Goal: Book appointment/travel/reservation

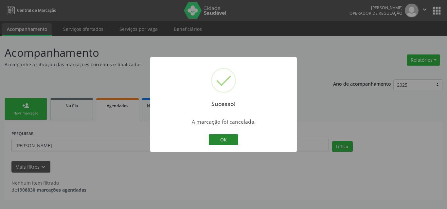
click at [221, 140] on button "OK" at bounding box center [223, 139] width 29 height 11
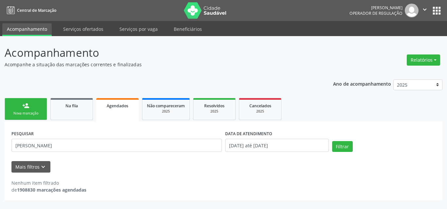
click at [20, 114] on div "Nova marcação" at bounding box center [25, 113] width 33 height 5
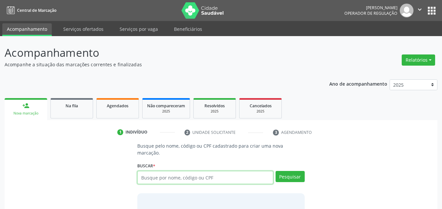
click at [191, 175] on input "text" at bounding box center [205, 177] width 136 height 13
paste input "Hercilio [PERSON_NAME]"
type input "Hercilio [PERSON_NAME]"
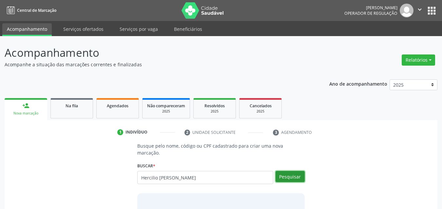
click at [293, 171] on button "Pesquisar" at bounding box center [289, 176] width 29 height 11
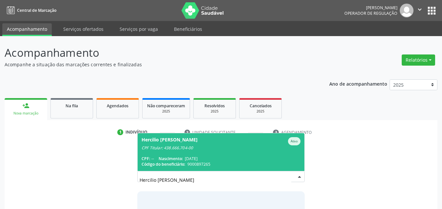
click at [249, 161] on div "Código do beneficiário: 9000897265" at bounding box center [221, 164] width 159 height 6
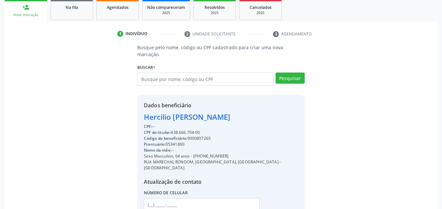
scroll to position [137, 0]
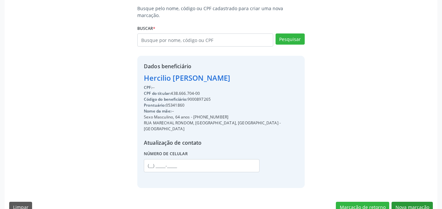
drag, startPoint x: 415, startPoint y: 201, endPoint x: 405, endPoint y: 199, distance: 9.6
click at [412, 201] on div "Busque pelo nome, código ou CPF cadastrado para criar uma nova marcação. [GEOGR…" at bounding box center [221, 111] width 433 height 212
drag, startPoint x: 405, startPoint y: 194, endPoint x: 206, endPoint y: 180, distance: 199.0
click at [404, 201] on button "Nova marcação" at bounding box center [411, 206] width 41 height 11
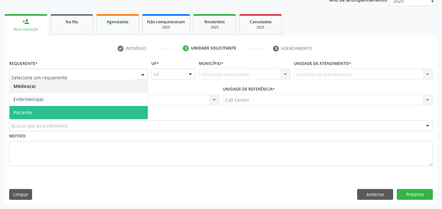
drag, startPoint x: 41, startPoint y: 112, endPoint x: 53, endPoint y: 130, distance: 22.6
click at [42, 113] on span "Paciente" at bounding box center [78, 112] width 138 height 13
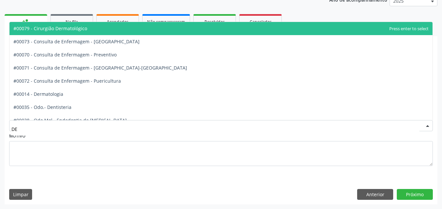
type input "DER"
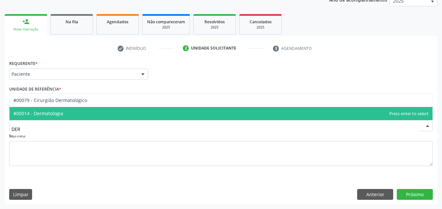
click at [57, 111] on span "#00014 - Dermatologia" at bounding box center [38, 113] width 50 height 6
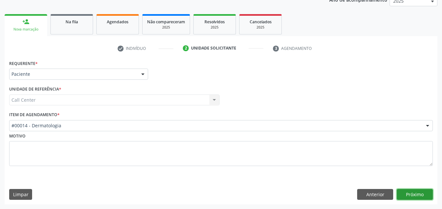
click at [411, 194] on button "Próximo" at bounding box center [415, 194] width 36 height 11
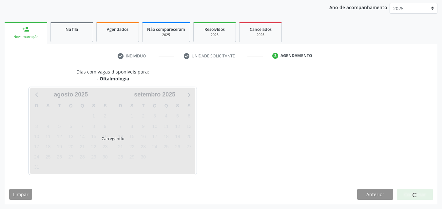
scroll to position [76, 0]
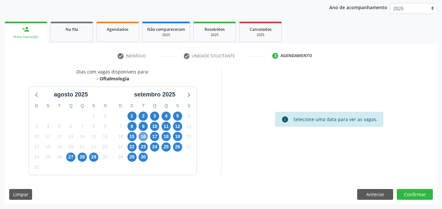
click at [141, 137] on span "16" at bounding box center [143, 136] width 9 height 9
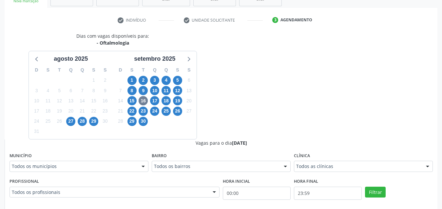
scroll to position [47, 0]
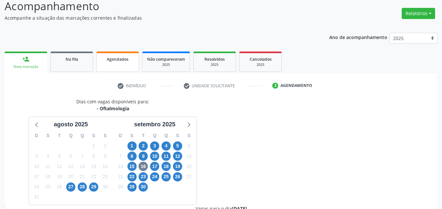
click at [117, 69] on link "Agendados" at bounding box center [117, 61] width 43 height 20
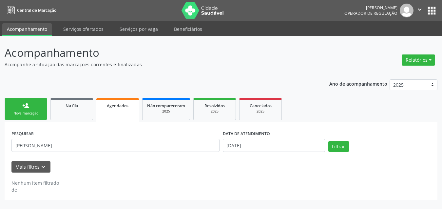
scroll to position [0, 0]
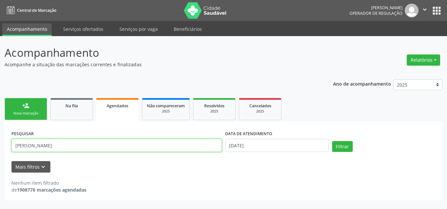
click at [104, 149] on input "[PERSON_NAME]" at bounding box center [116, 145] width 211 height 13
paste input "[PERSON_NAME]"
type input "[PERSON_NAME]"
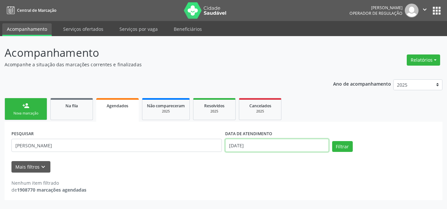
drag, startPoint x: 280, startPoint y: 145, endPoint x: 273, endPoint y: 135, distance: 12.3
click at [280, 145] on input "[DATE]" at bounding box center [277, 145] width 104 height 13
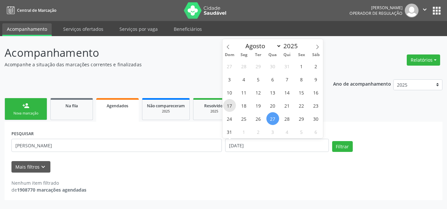
click at [230, 103] on span "17" at bounding box center [229, 105] width 13 height 13
type input "[DATE]"
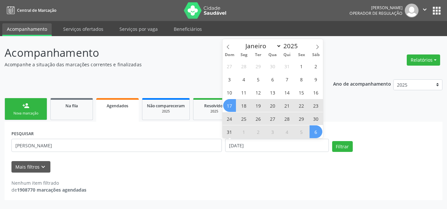
click at [315, 135] on span "6" at bounding box center [316, 131] width 13 height 13
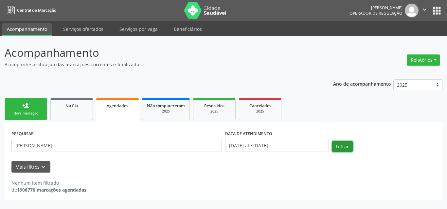
click at [342, 145] on button "Filtrar" at bounding box center [342, 146] width 21 height 11
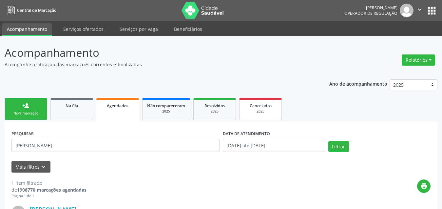
scroll to position [98, 0]
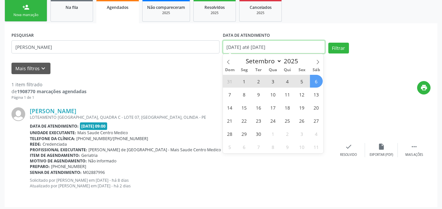
click at [248, 48] on input "[DATE] até [DATE]" at bounding box center [274, 46] width 102 height 13
click at [227, 63] on icon at bounding box center [228, 62] width 5 height 5
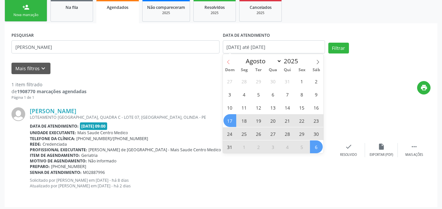
click at [227, 63] on icon at bounding box center [228, 62] width 5 height 5
select select "6"
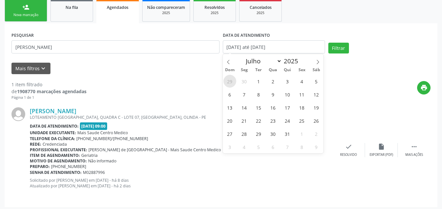
click at [228, 82] on span "29" at bounding box center [229, 81] width 13 height 13
type input "[DATE]"
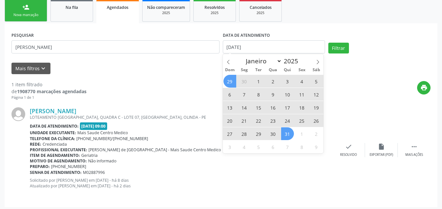
drag, startPoint x: 291, startPoint y: 138, endPoint x: 327, endPoint y: 84, distance: 65.0
click at [294, 136] on div "29 30 1 2 3 4 5 6 7 8 9 10 11 12 13 14 15 16 17 18 19 20 21 22 23 24 25 26 27 2…" at bounding box center [273, 113] width 101 height 79
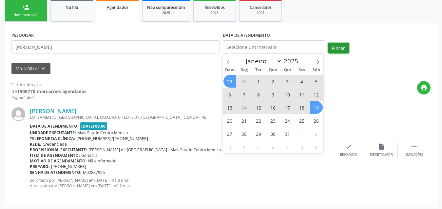
click at [337, 48] on button "Filtrar" at bounding box center [338, 48] width 21 height 11
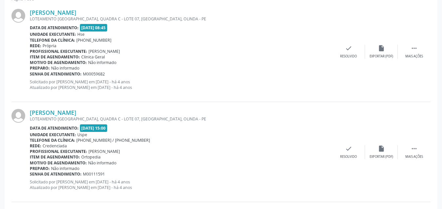
scroll to position [66, 0]
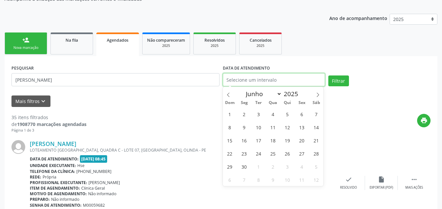
click at [276, 82] on input "text" at bounding box center [274, 79] width 102 height 13
click at [317, 95] on icon at bounding box center [317, 94] width 5 height 5
drag, startPoint x: 317, startPoint y: 95, endPoint x: 311, endPoint y: 106, distance: 12.9
click at [317, 95] on icon at bounding box center [317, 94] width 5 height 5
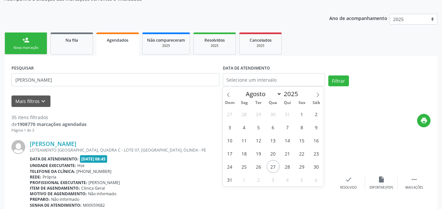
select select "8"
click at [244, 116] on span "1" at bounding box center [244, 113] width 13 height 13
type input "[DATE]"
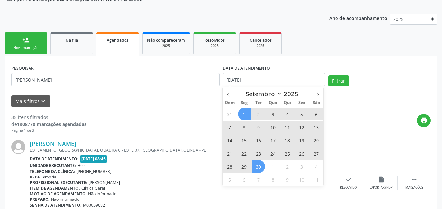
click at [259, 171] on span "30" at bounding box center [258, 166] width 13 height 13
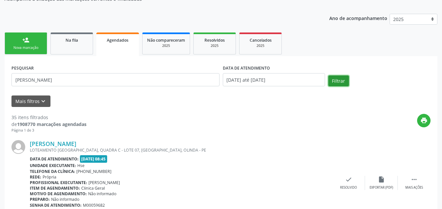
click at [337, 78] on button "Filtrar" at bounding box center [338, 80] width 21 height 11
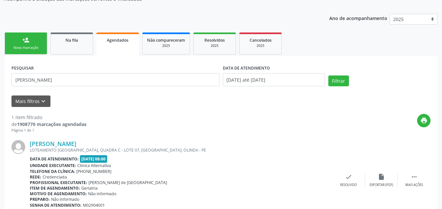
scroll to position [95, 0]
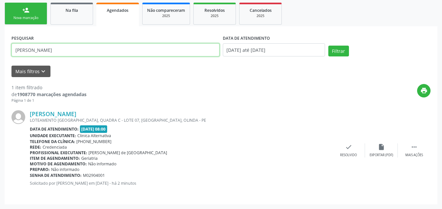
click at [140, 49] on input "[PERSON_NAME]" at bounding box center [115, 49] width 208 height 13
paste input "[PERSON_NAME]"
type input "[PERSON_NAME]"
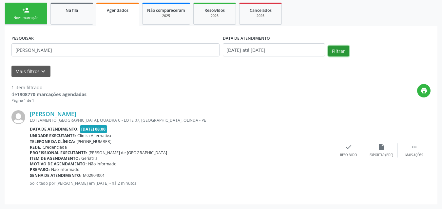
click at [347, 50] on button "Filtrar" at bounding box center [338, 51] width 21 height 11
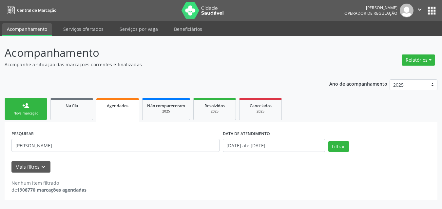
scroll to position [0, 0]
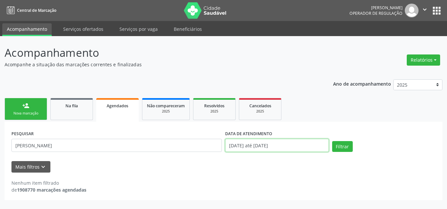
click at [296, 147] on input "[DATE] até [DATE]" at bounding box center [277, 145] width 104 height 13
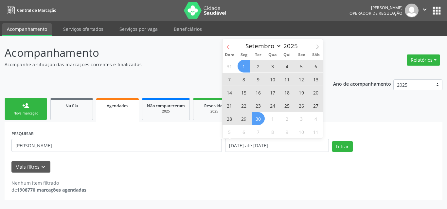
click at [228, 45] on icon at bounding box center [228, 47] width 5 height 5
select select "7"
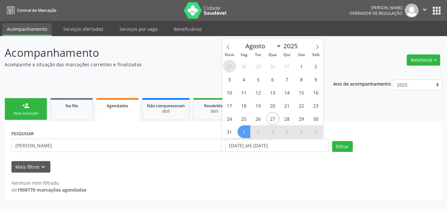
drag, startPoint x: 228, startPoint y: 66, endPoint x: 232, endPoint y: 67, distance: 4.1
click at [232, 67] on span "27" at bounding box center [229, 66] width 13 height 13
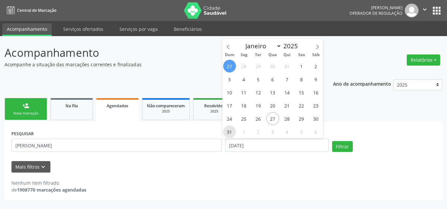
click at [232, 133] on span "31" at bounding box center [229, 131] width 13 height 13
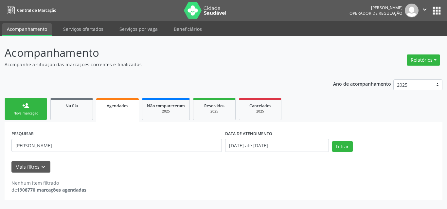
click at [229, 132] on label "DATA DE ATENDIMENTO" at bounding box center [248, 133] width 47 height 10
click at [260, 144] on input "[DATE] até [DATE]" at bounding box center [277, 145] width 104 height 13
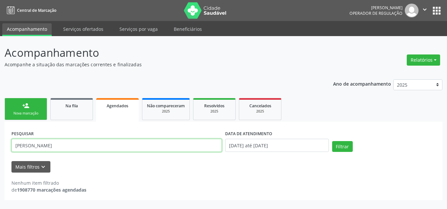
click at [155, 146] on input "[PERSON_NAME]" at bounding box center [116, 145] width 211 height 13
paste input "[PERSON_NAME]"
click at [156, 145] on input "[PERSON_NAME] de [PERSON_NAME]" at bounding box center [116, 145] width 211 height 13
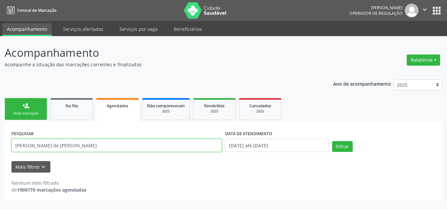
click at [156, 145] on input "[PERSON_NAME] de [PERSON_NAME]" at bounding box center [116, 145] width 211 height 13
paste input "text"
type input "[PERSON_NAME]"
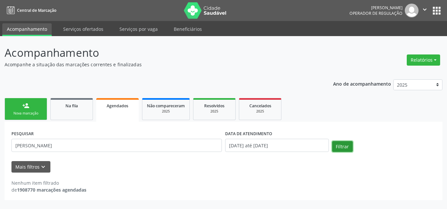
click at [339, 146] on button "Filtrar" at bounding box center [342, 146] width 21 height 11
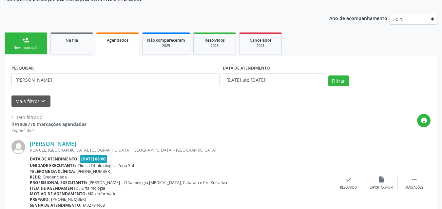
scroll to position [101, 0]
